Goal: Task Accomplishment & Management: Manage account settings

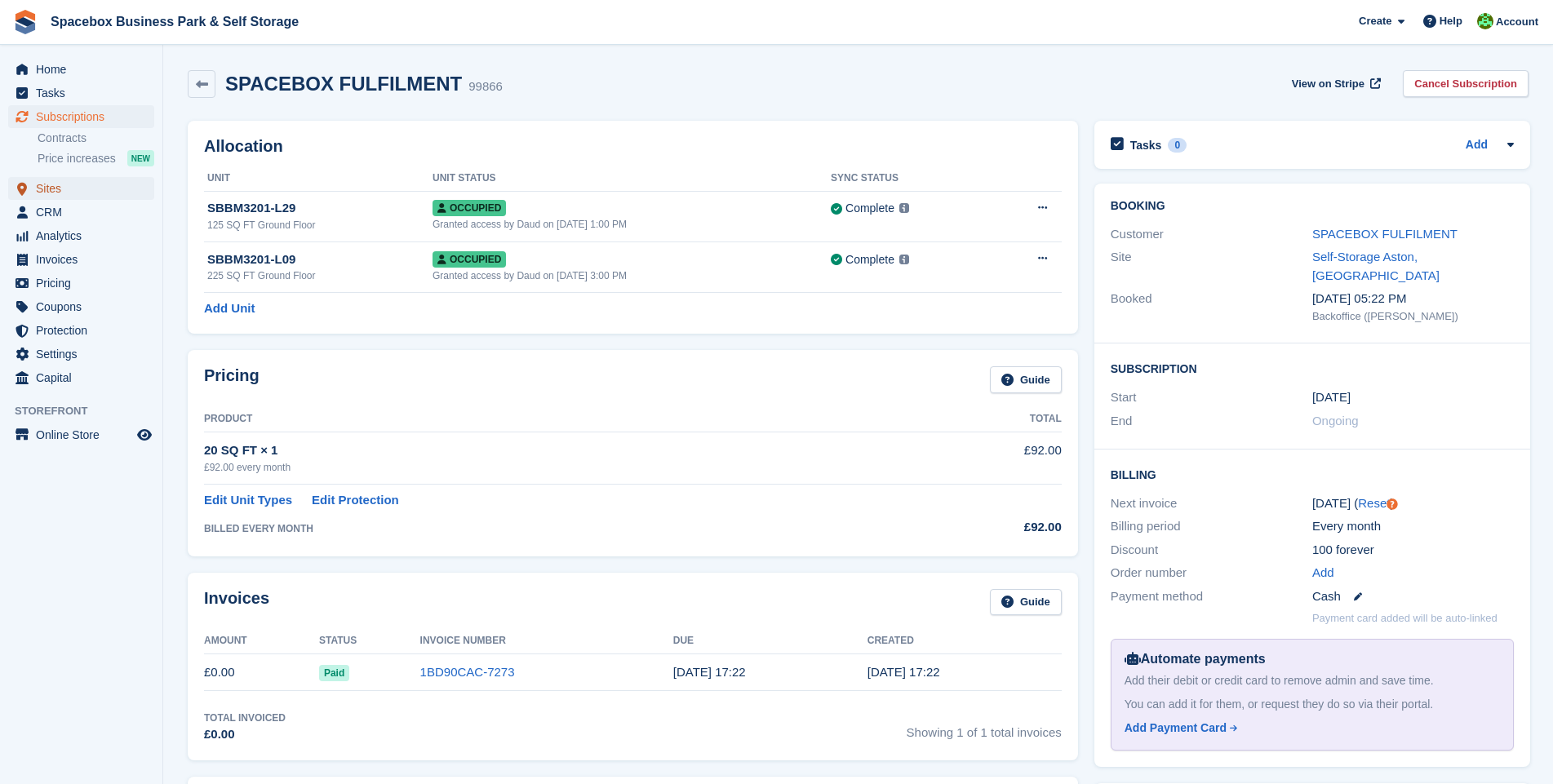
click at [52, 190] on span "Sites" at bounding box center [85, 188] width 98 height 23
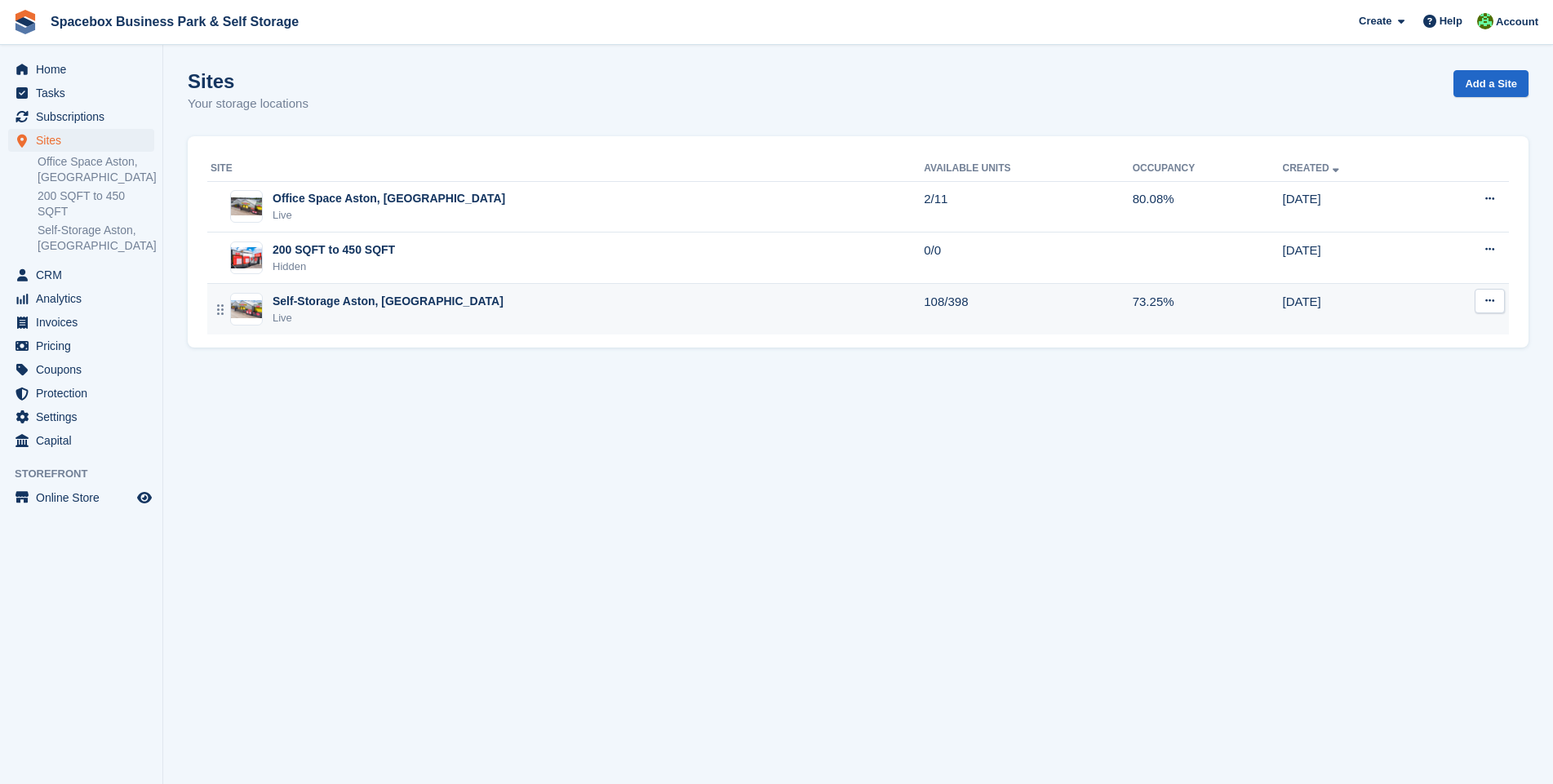
click at [342, 309] on div "Self-Storage Aston, [GEOGRAPHIC_DATA]" at bounding box center [388, 301] width 231 height 17
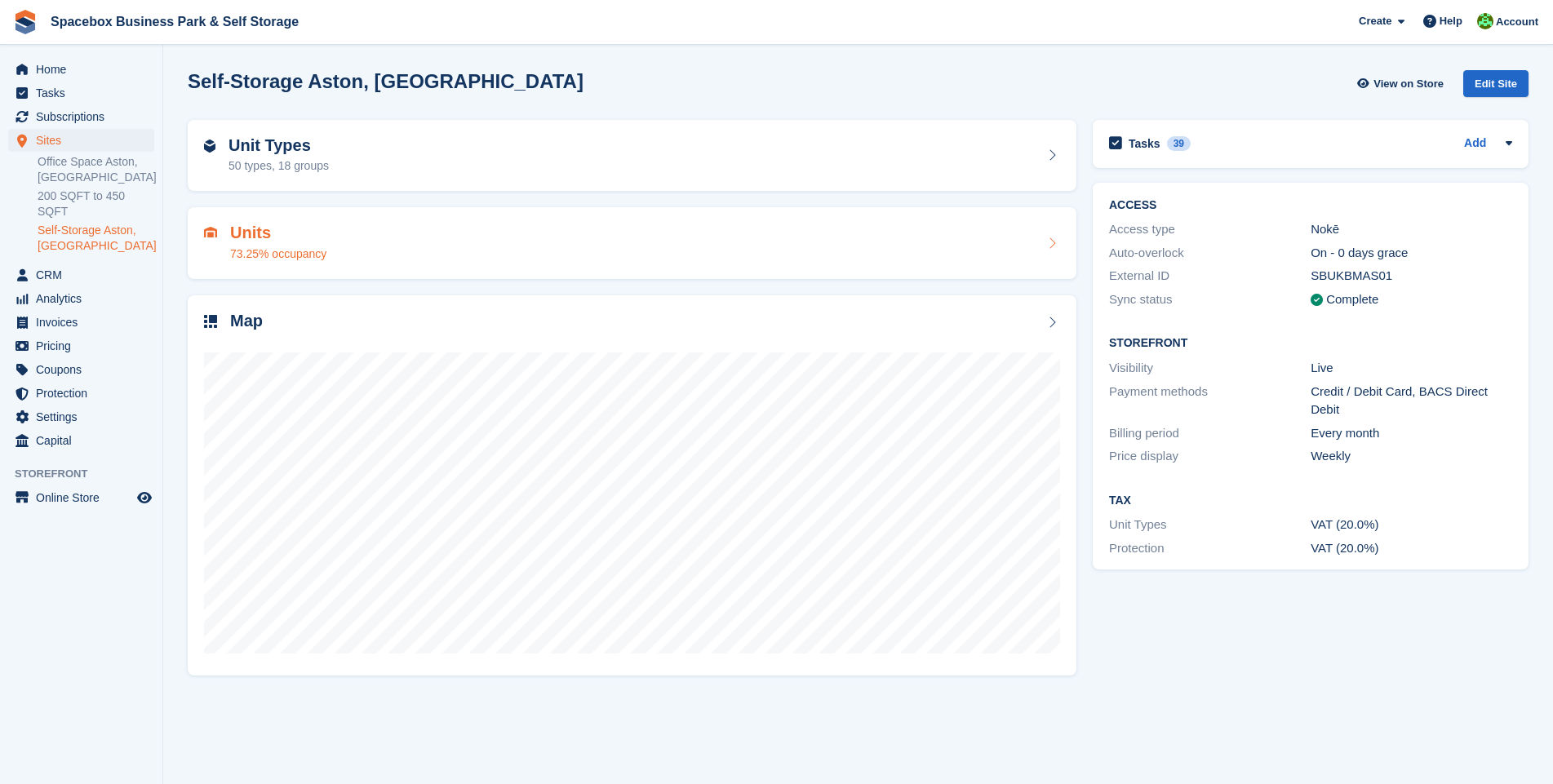
click at [250, 249] on div "73.25% occupancy" at bounding box center [278, 253] width 96 height 17
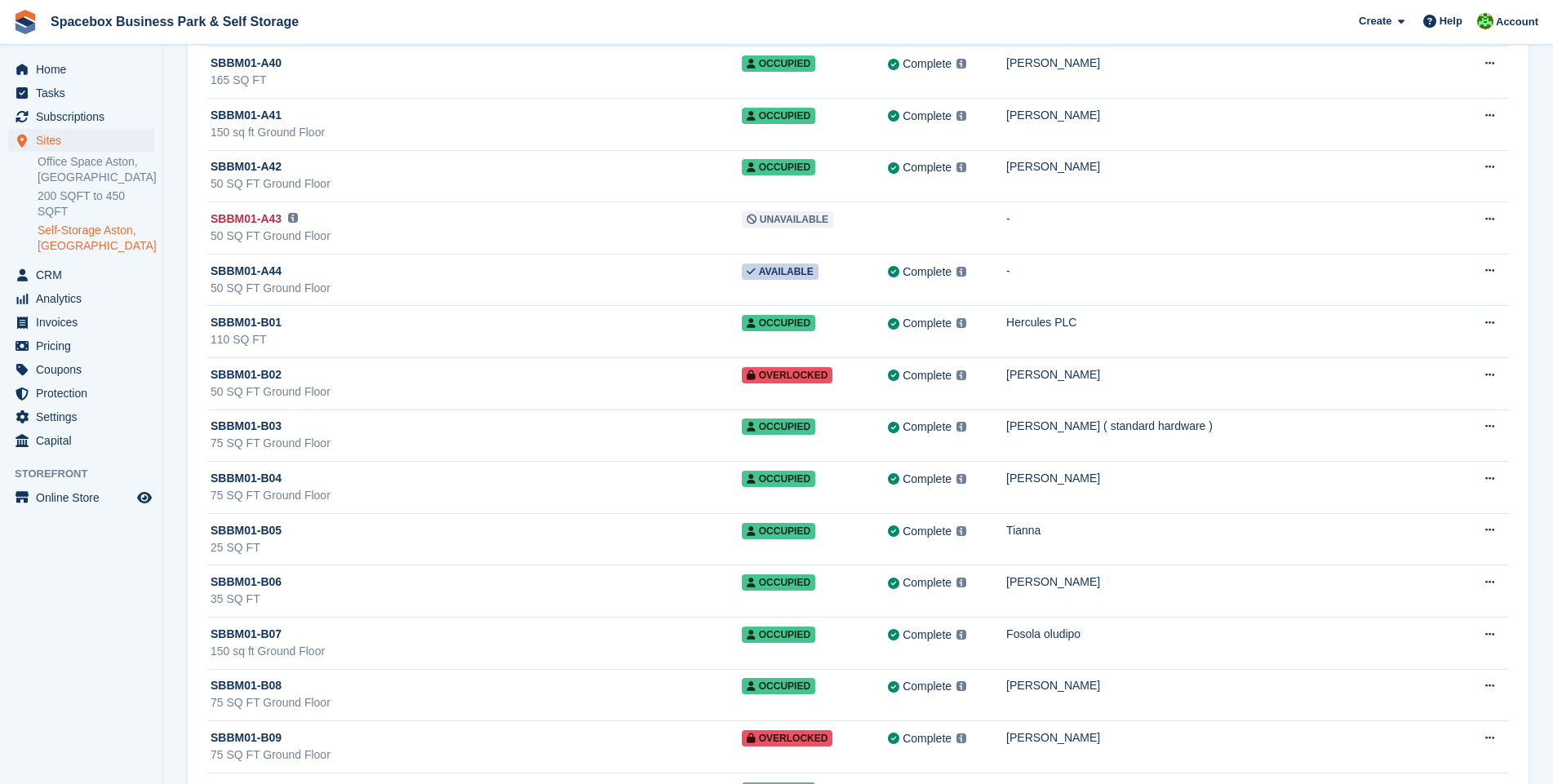
scroll to position [2353, 0]
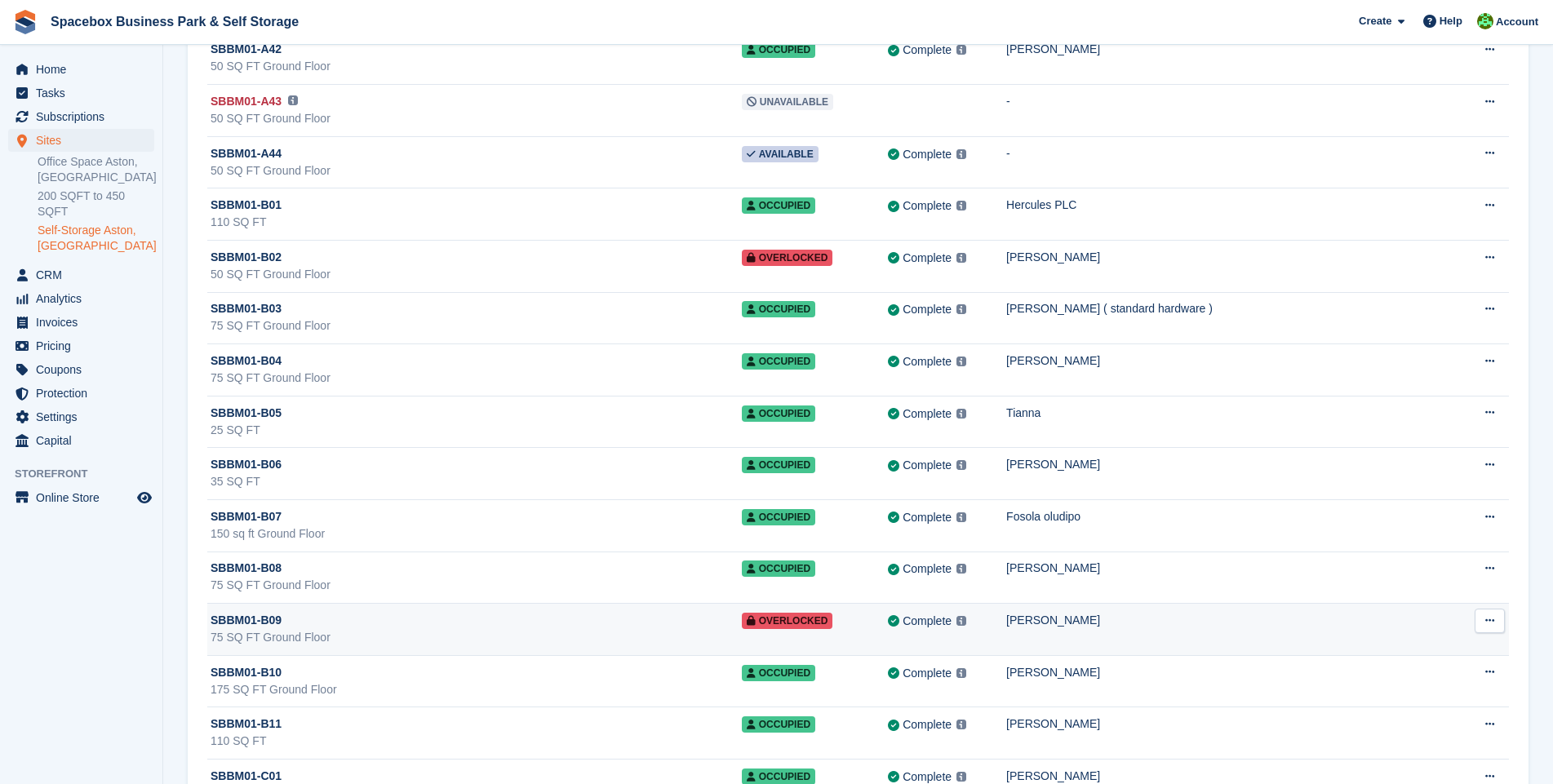
click at [384, 637] on div "75 SQ FT Ground Floor" at bounding box center [476, 638] width 532 height 17
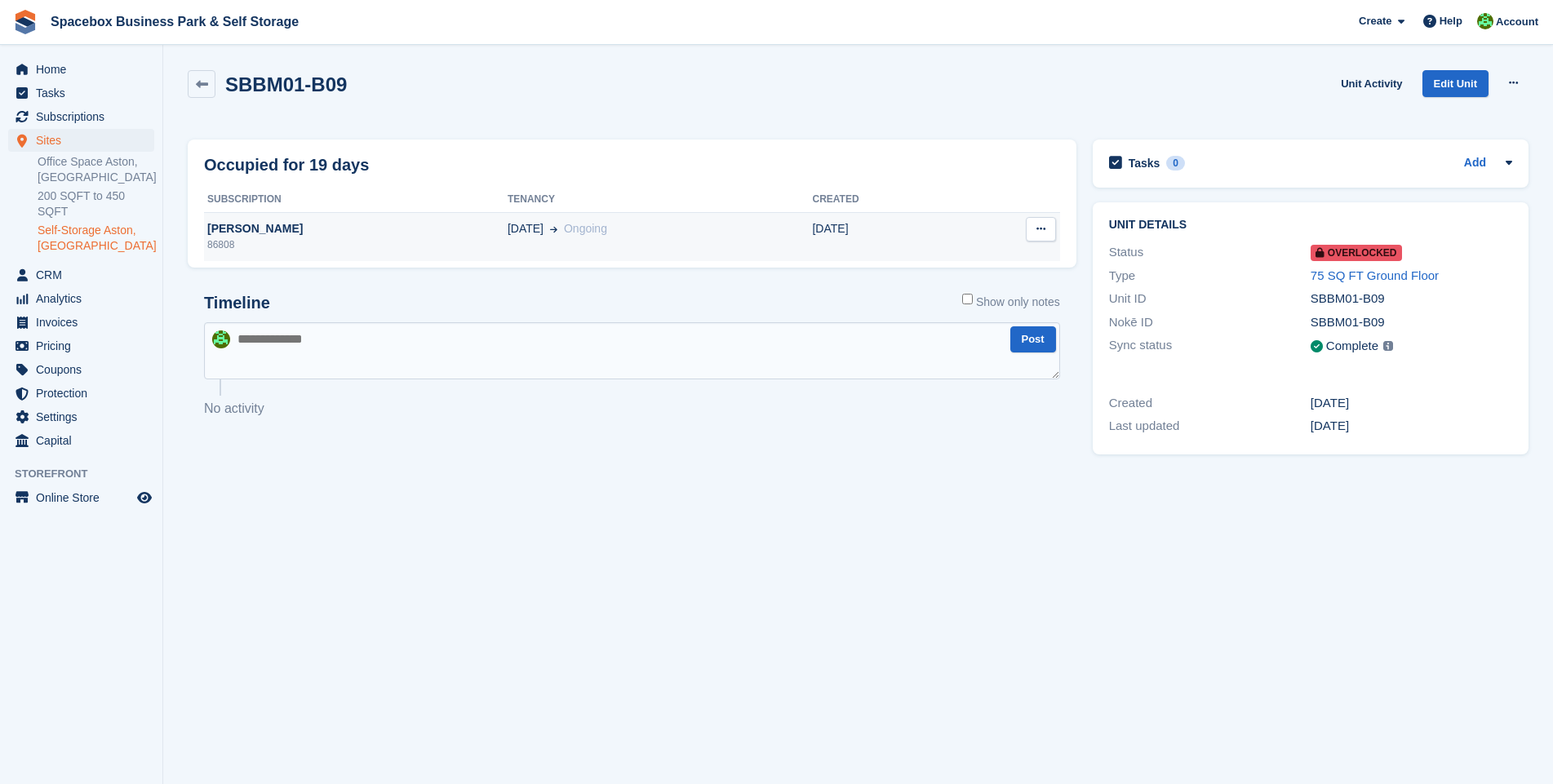
click at [245, 232] on div "[PERSON_NAME]" at bounding box center [356, 229] width 304 height 17
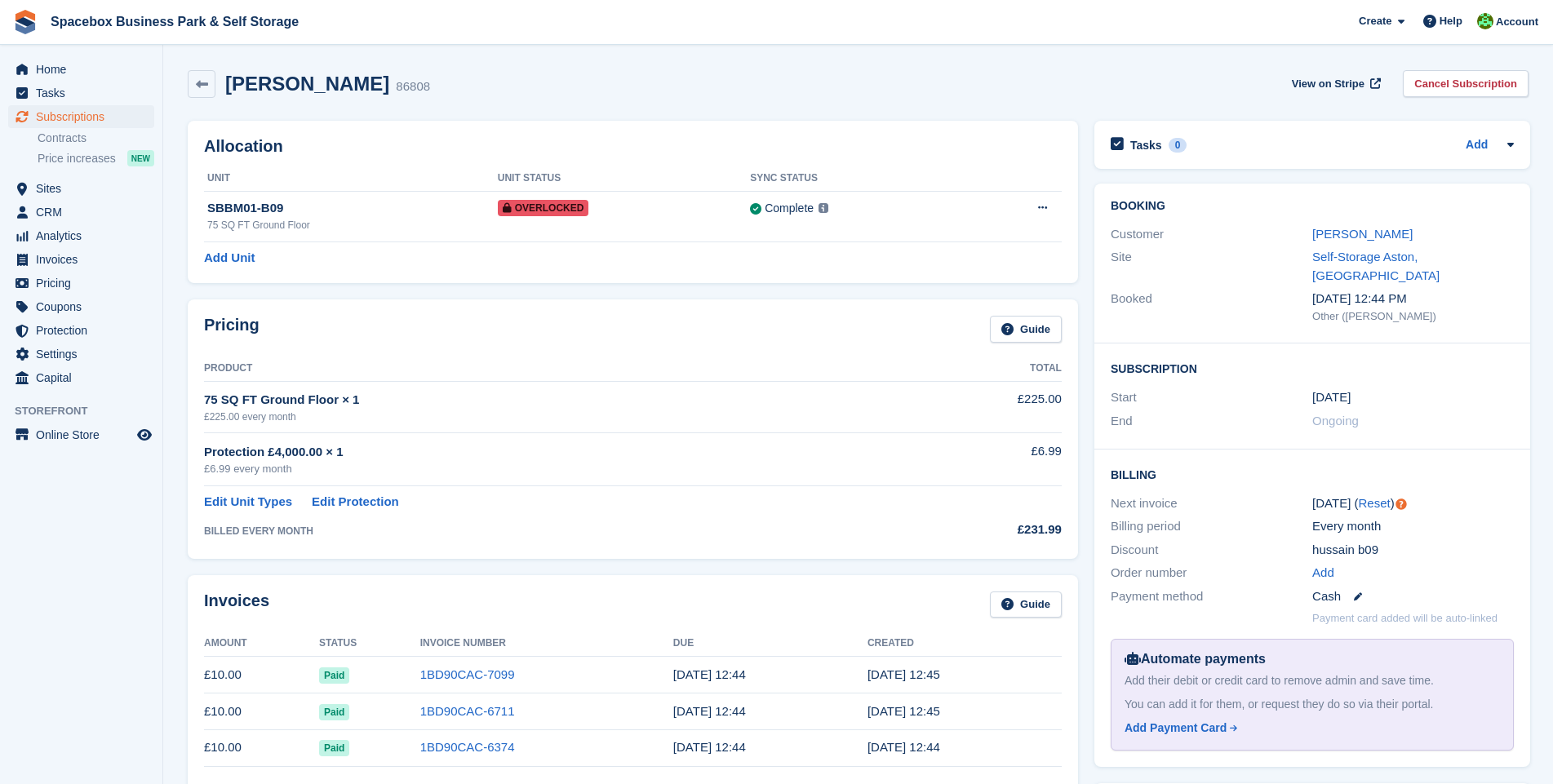
drag, startPoint x: 369, startPoint y: 84, endPoint x: 226, endPoint y: 86, distance: 143.0
click at [226, 86] on div "[PERSON_NAME] 86808" at bounding box center [323, 84] width 214 height 24
copy h2 "[PERSON_NAME]"
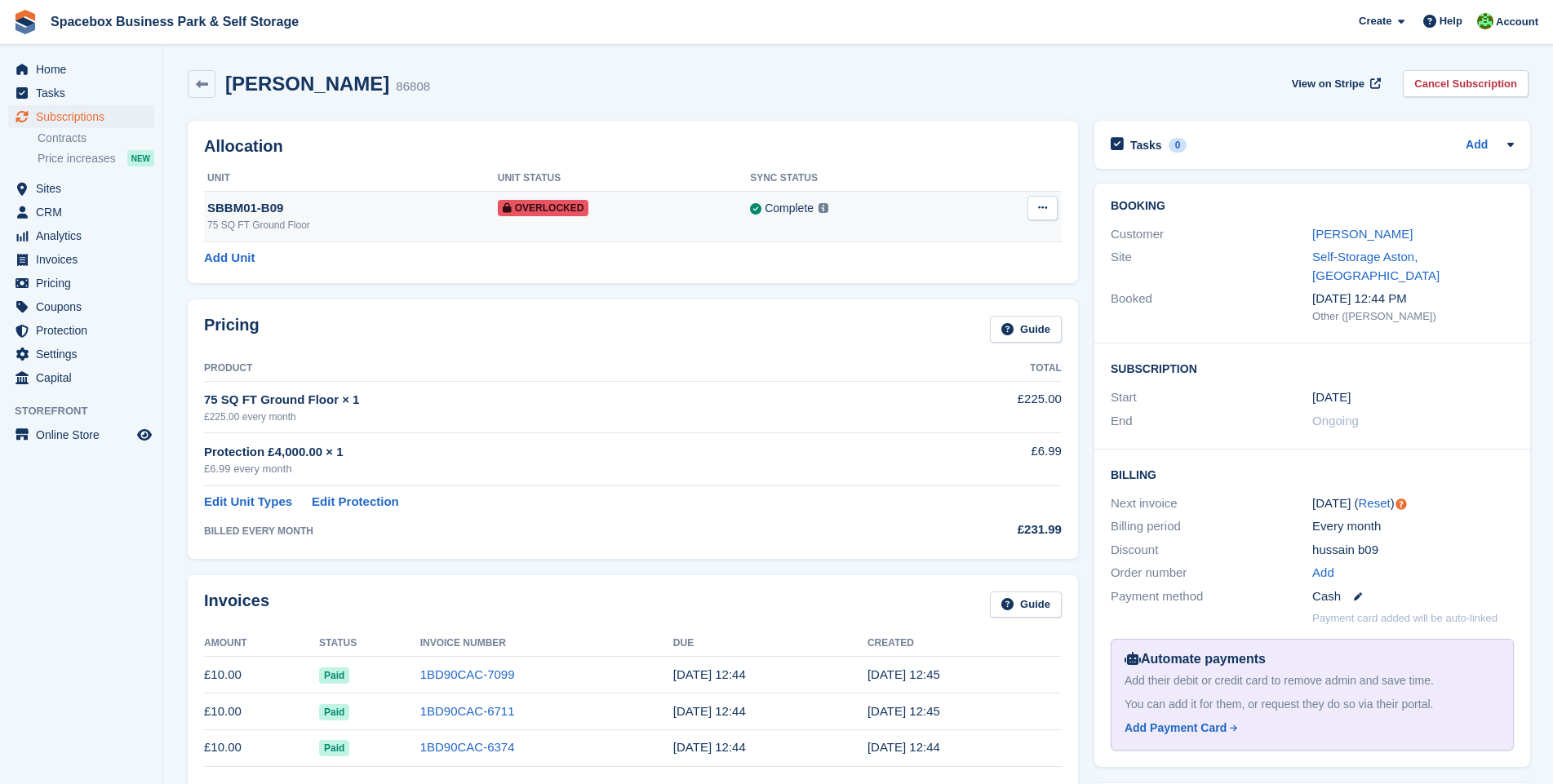
click at [1039, 212] on icon at bounding box center [1043, 208] width 9 height 11
click at [931, 241] on p "Remove Overlock" at bounding box center [980, 239] width 142 height 21
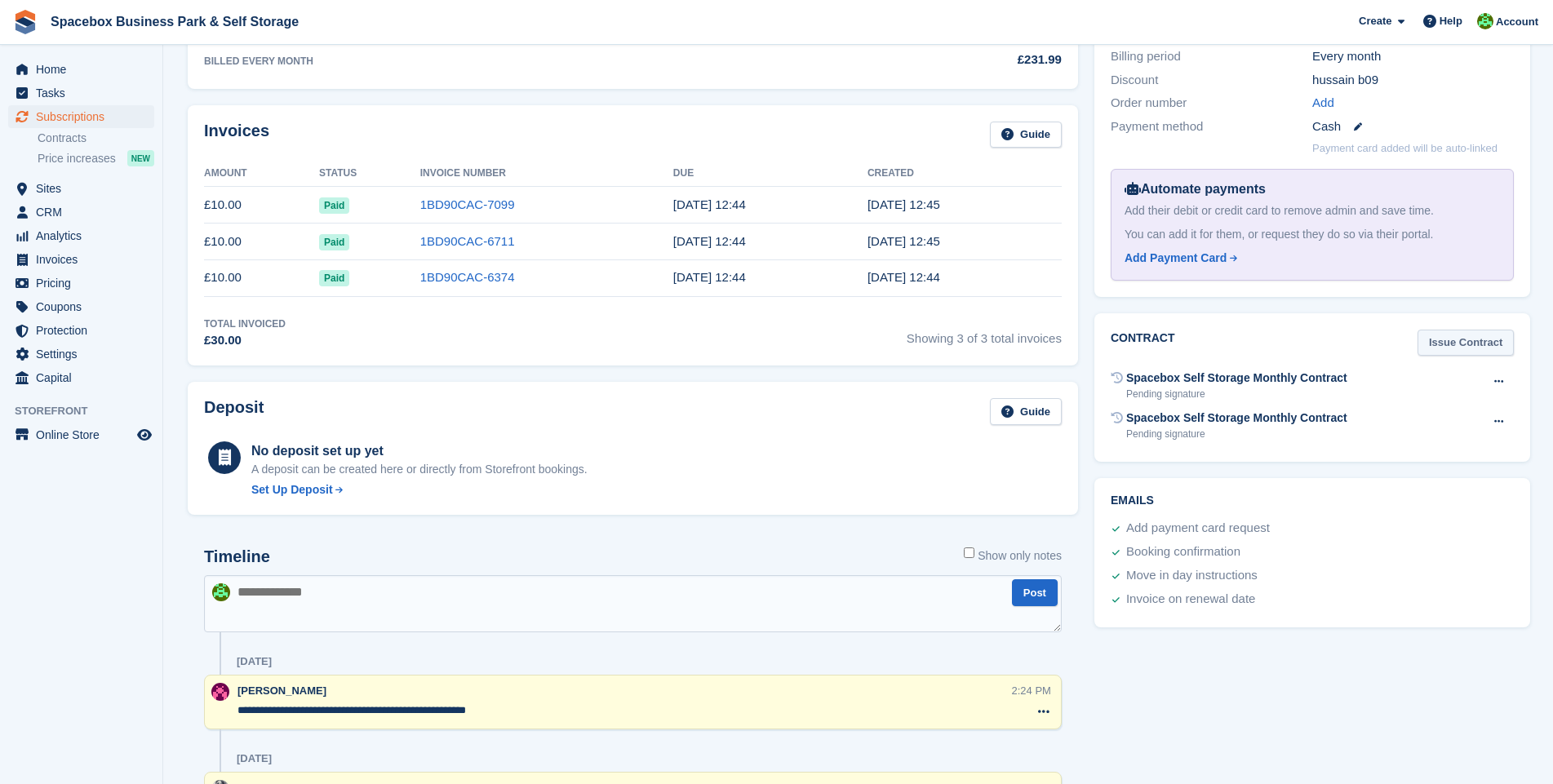
scroll to position [471, 0]
click at [1453, 329] on link "Issue Contract" at bounding box center [1466, 342] width 96 height 27
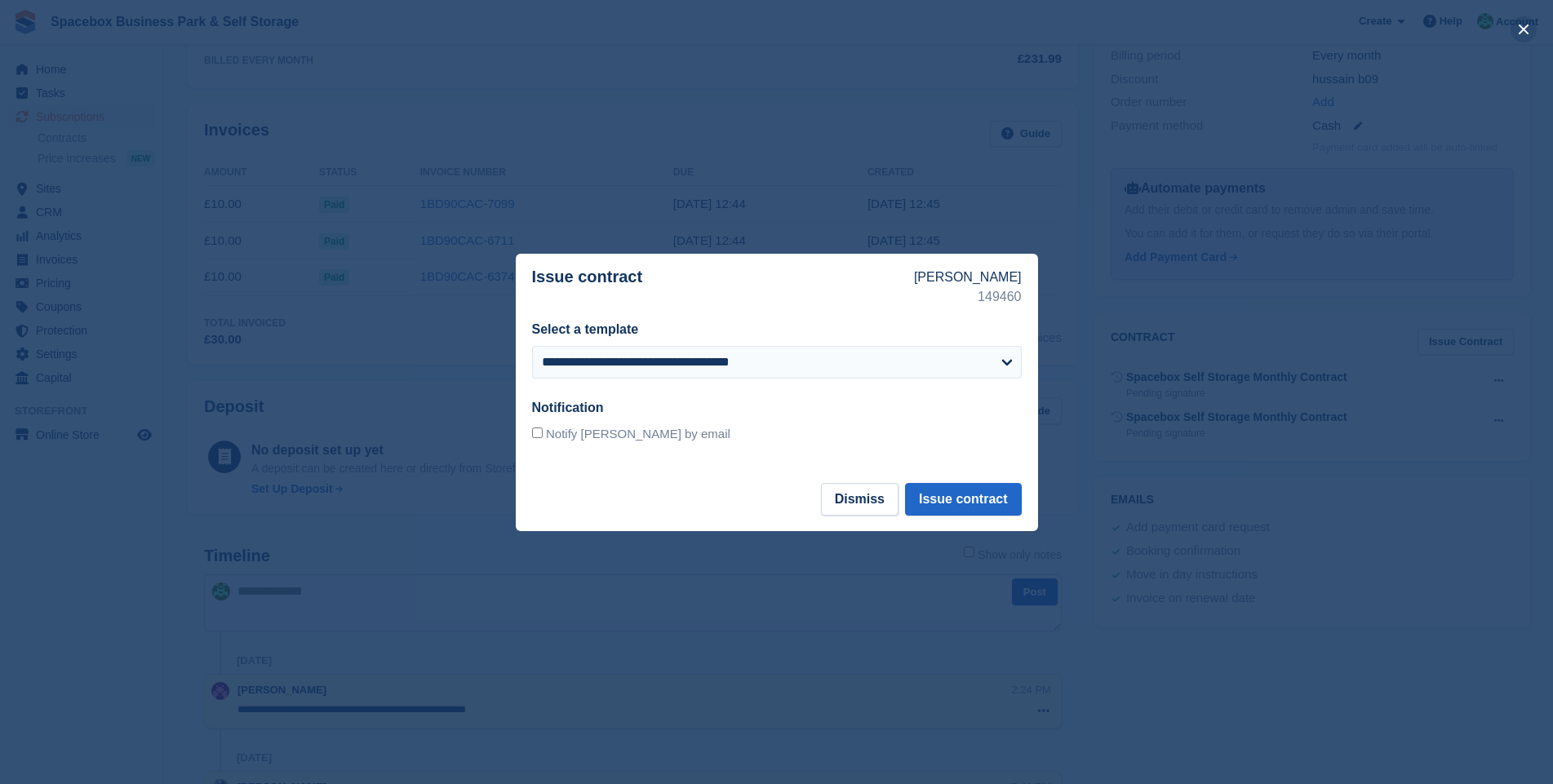
click at [1521, 26] on button "close" at bounding box center [1524, 29] width 26 height 26
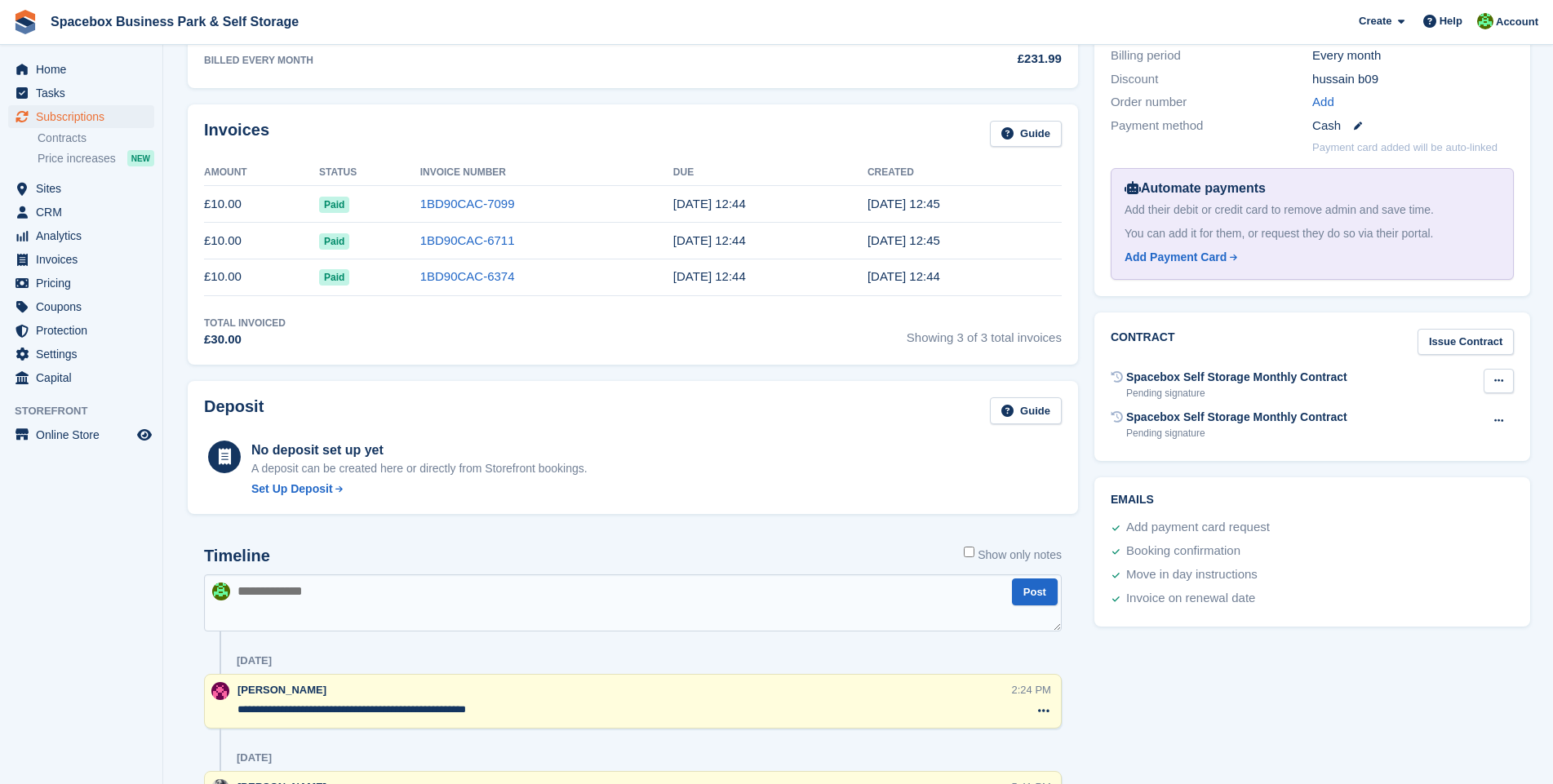
click at [1497, 375] on icon at bounding box center [1499, 381] width 9 height 11
click at [1400, 402] on p "Void contract" at bounding box center [1436, 412] width 142 height 21
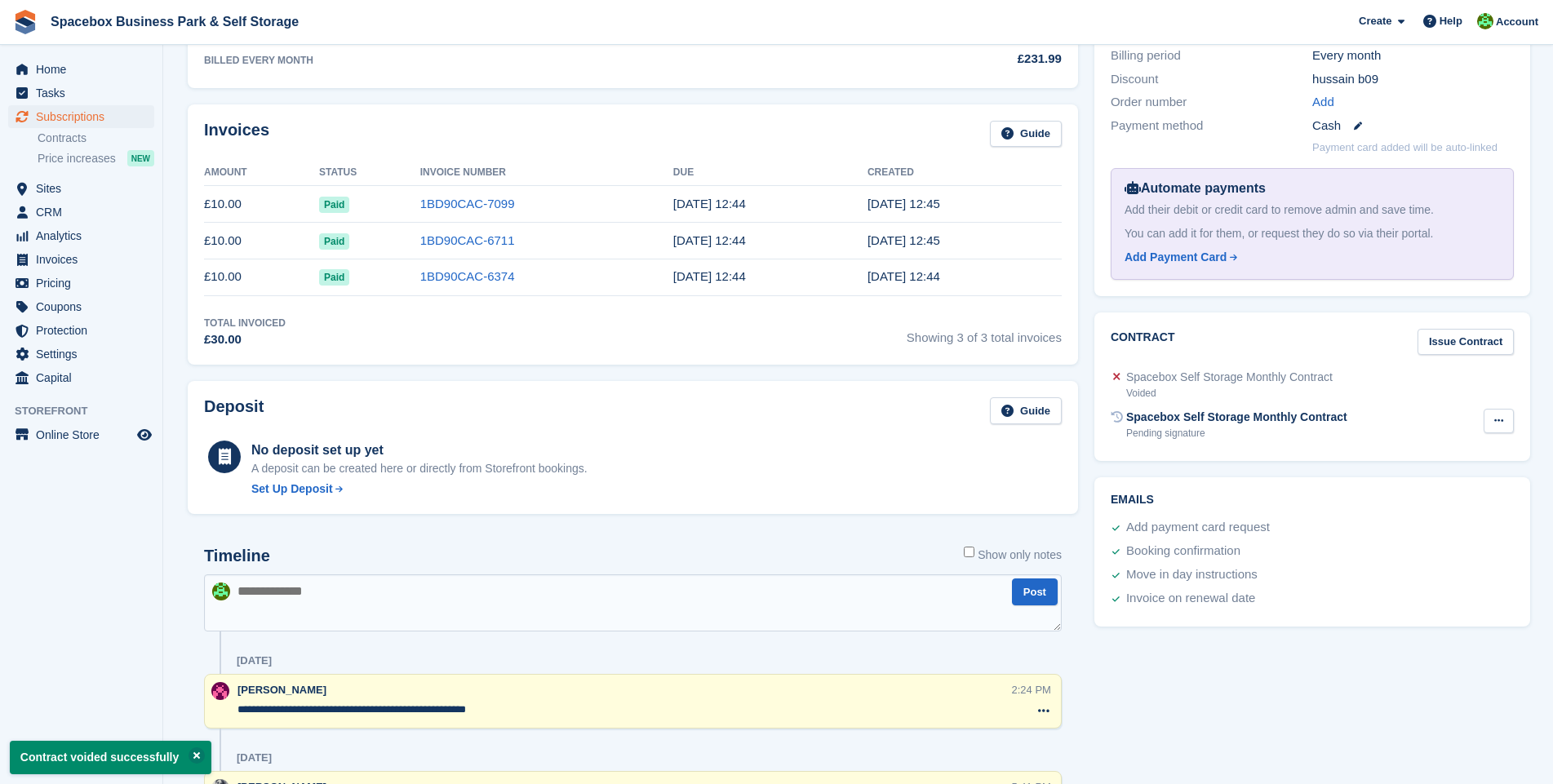
click at [1495, 415] on icon at bounding box center [1499, 421] width 9 height 11
click at [1411, 442] on p "Void contract" at bounding box center [1436, 452] width 142 height 21
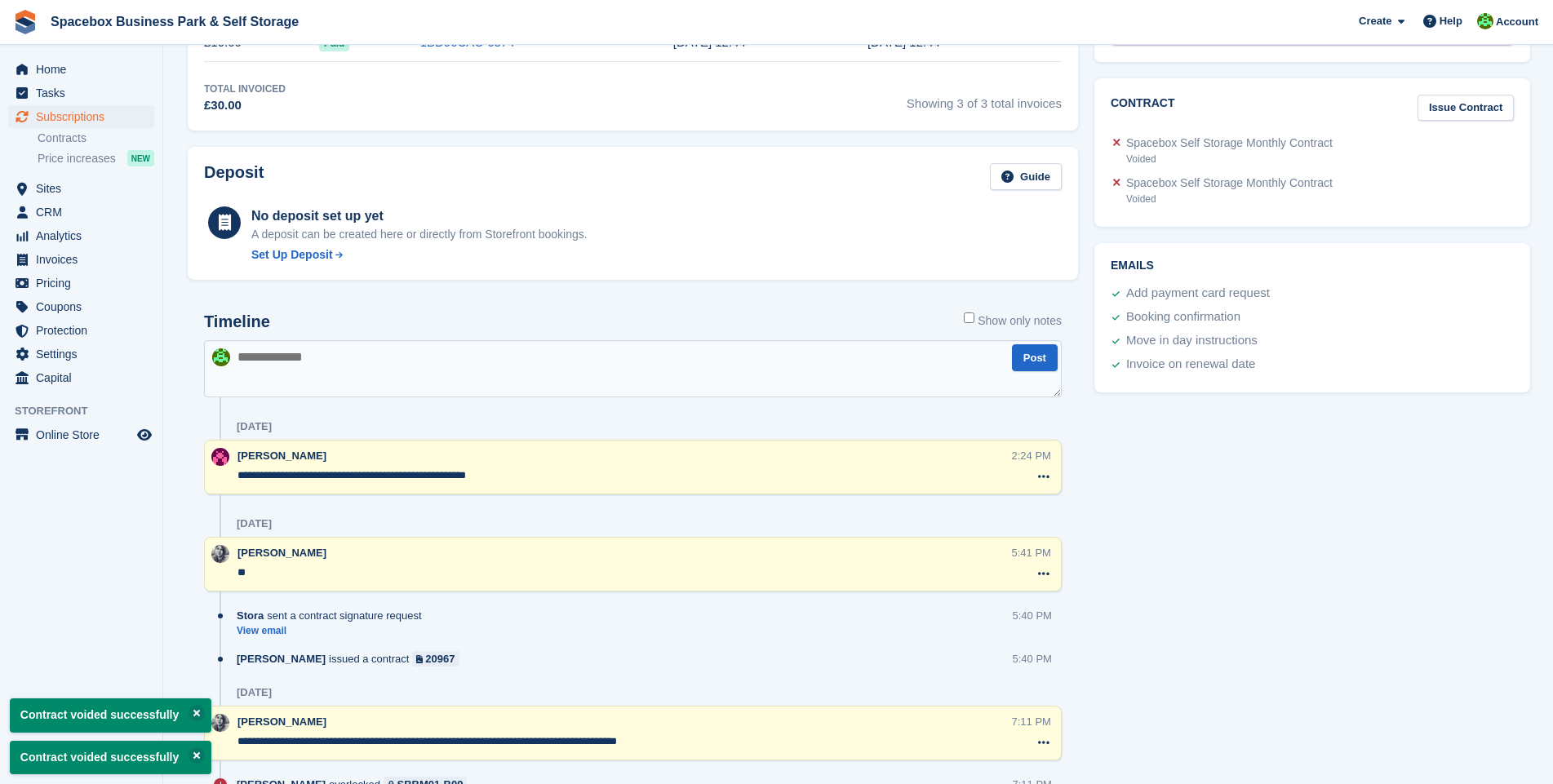
scroll to position [706, 0]
click at [354, 373] on textarea at bounding box center [633, 368] width 858 height 57
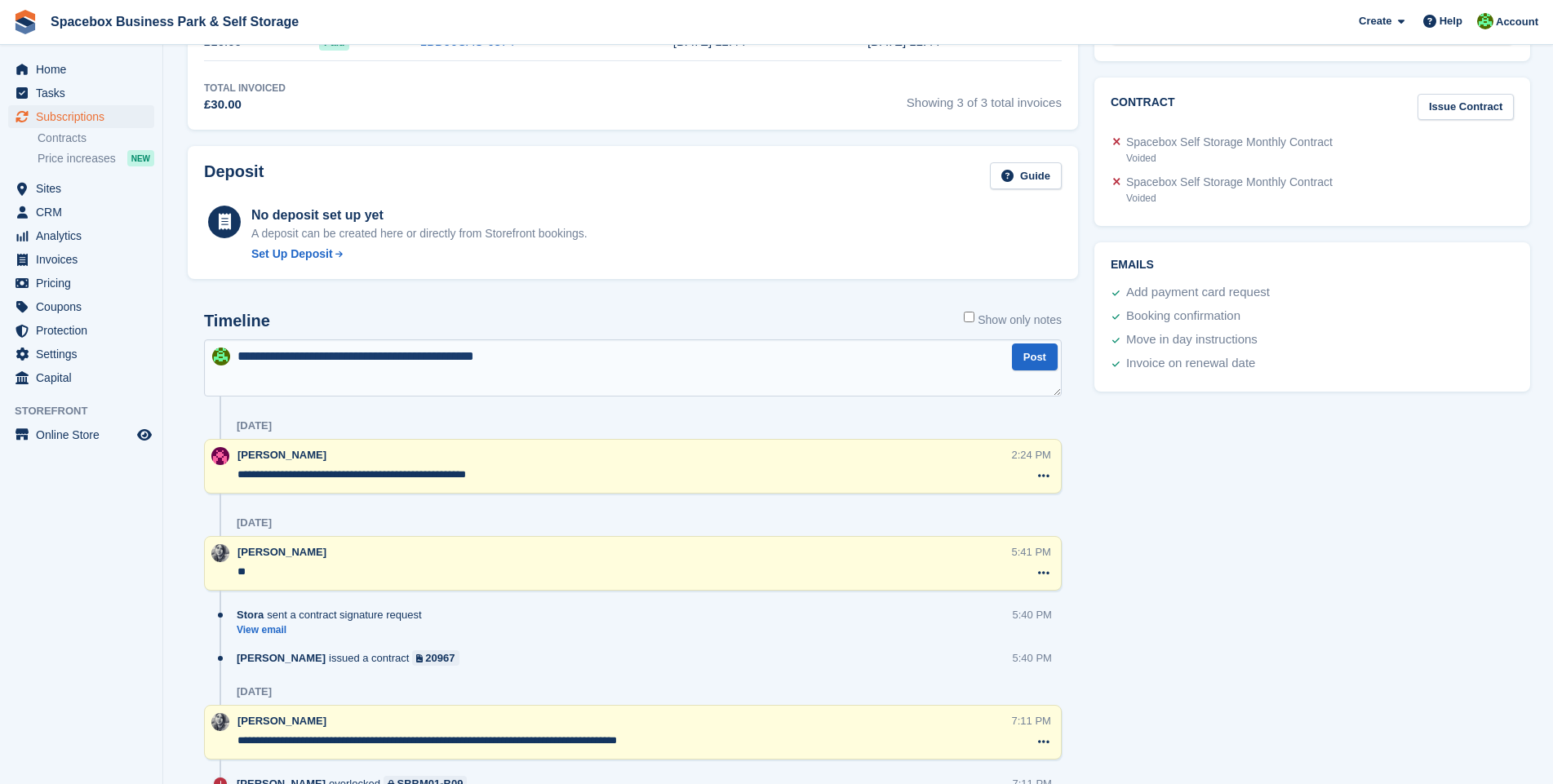
type textarea "**********"
